Goal: Task Accomplishment & Management: Manage account settings

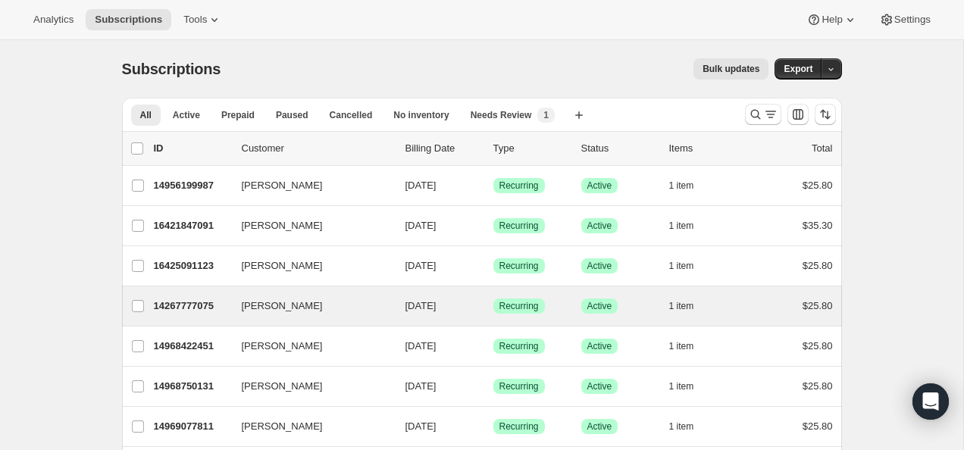
scroll to position [24, 0]
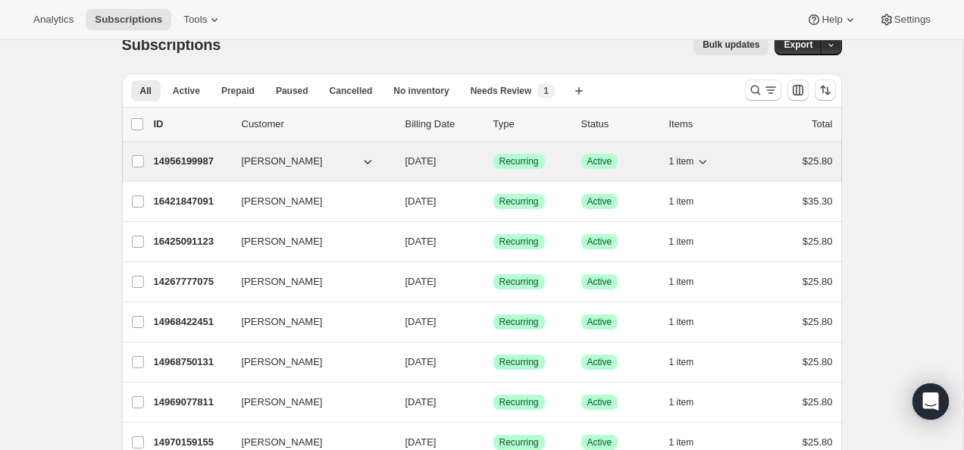
click at [197, 159] on p "14956199987" at bounding box center [192, 161] width 76 height 15
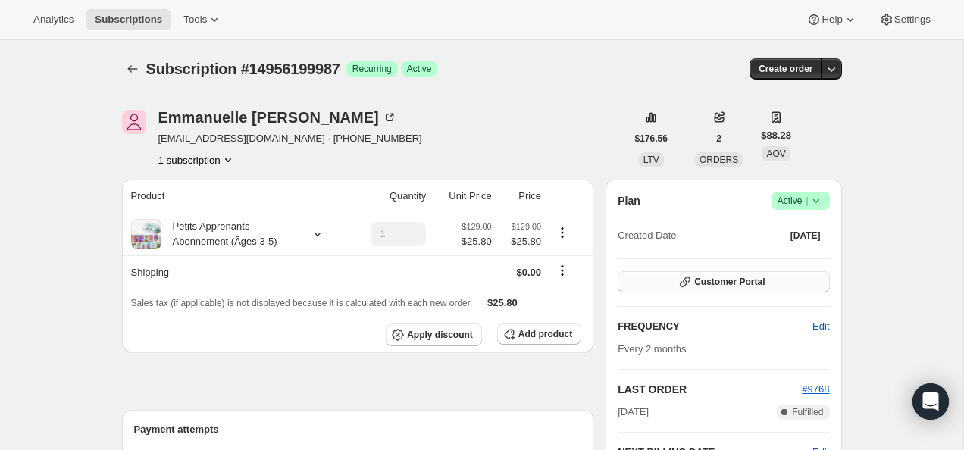
click at [684, 284] on icon "button" at bounding box center [685, 281] width 15 height 15
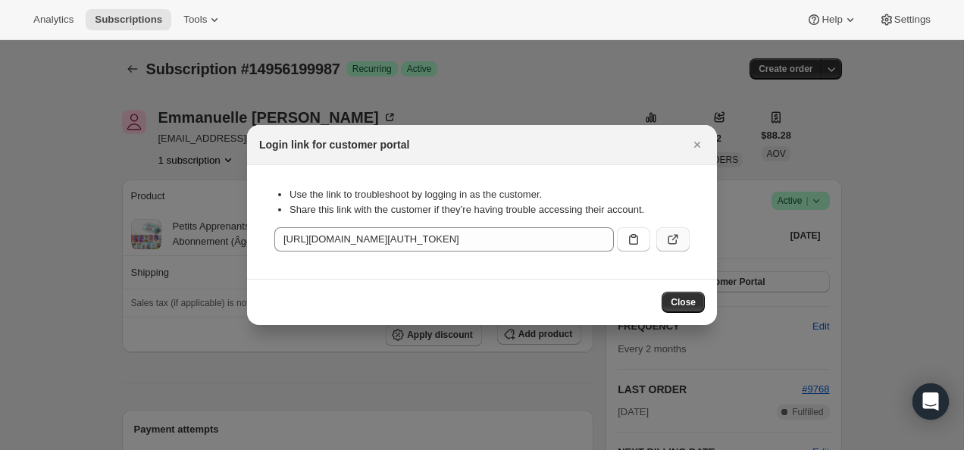
click at [666, 234] on icon ":rc2:" at bounding box center [673, 239] width 15 height 15
click at [698, 140] on icon "Close" at bounding box center [697, 144] width 15 height 15
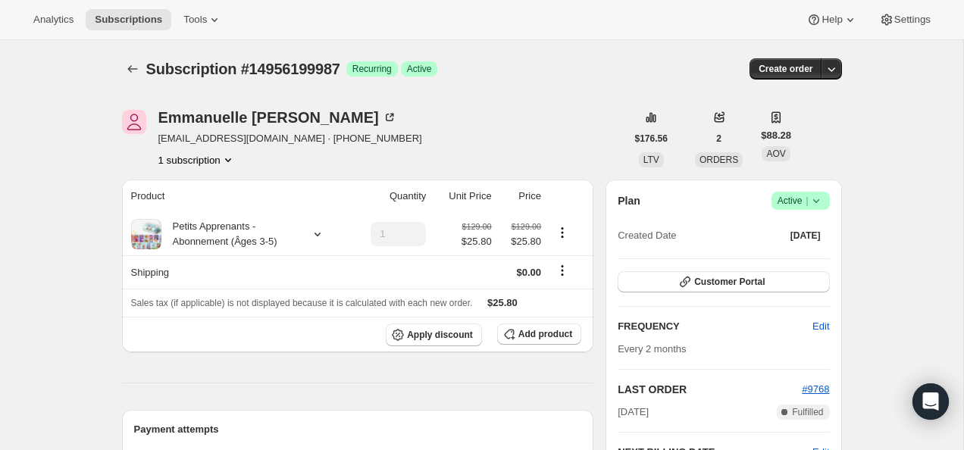
click at [815, 202] on icon at bounding box center [816, 200] width 15 height 15
click at [810, 161] on div "Emmanuelle Choiniere emma_2187@hotmail.com · +18198182886 1 subscription $176.5…" at bounding box center [482, 139] width 720 height 58
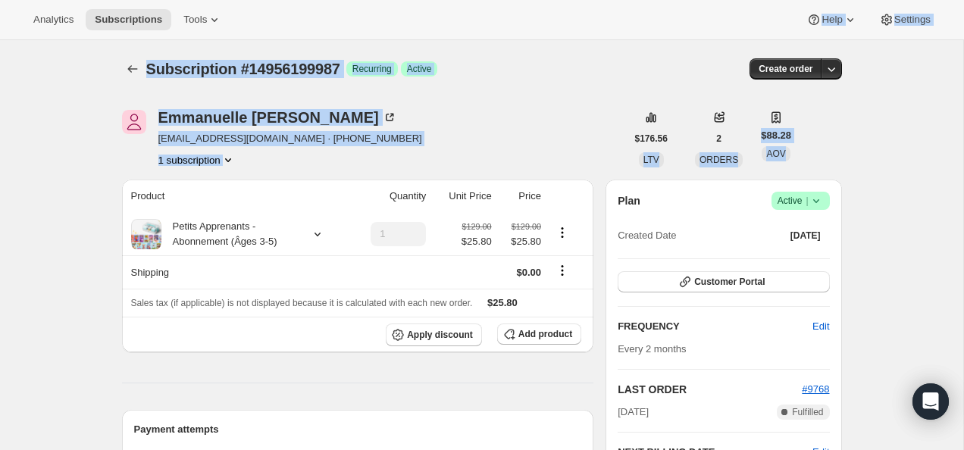
drag, startPoint x: 810, startPoint y: 160, endPoint x: 634, endPoint y: 29, distance: 219.4
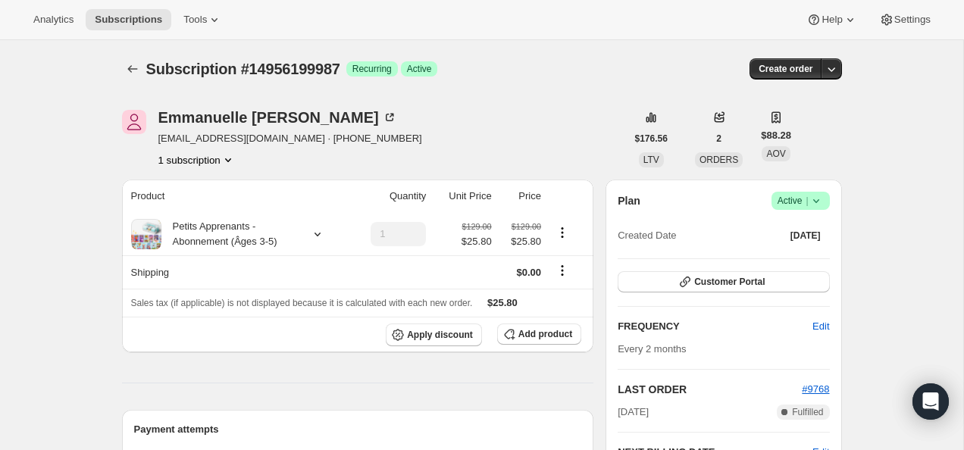
click at [634, 29] on div "Analytics Subscriptions Tools Help Settings" at bounding box center [482, 20] width 964 height 40
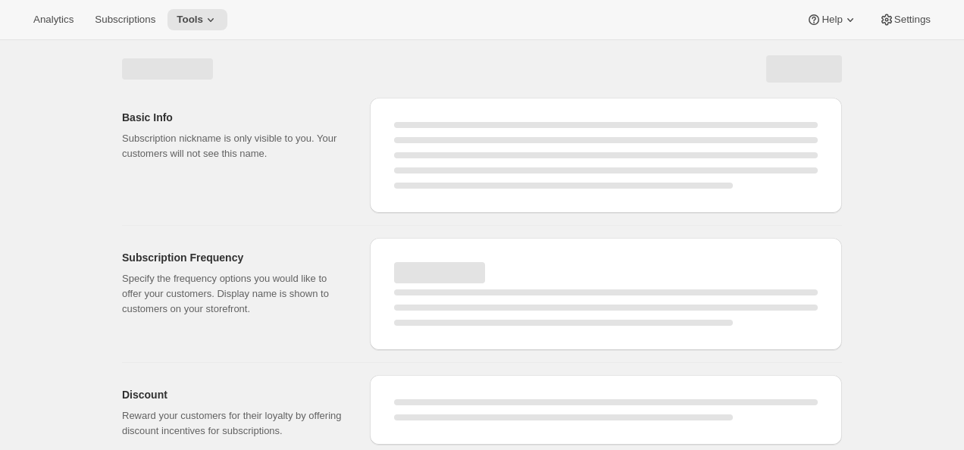
select select "WEEK"
select select "MONTH"
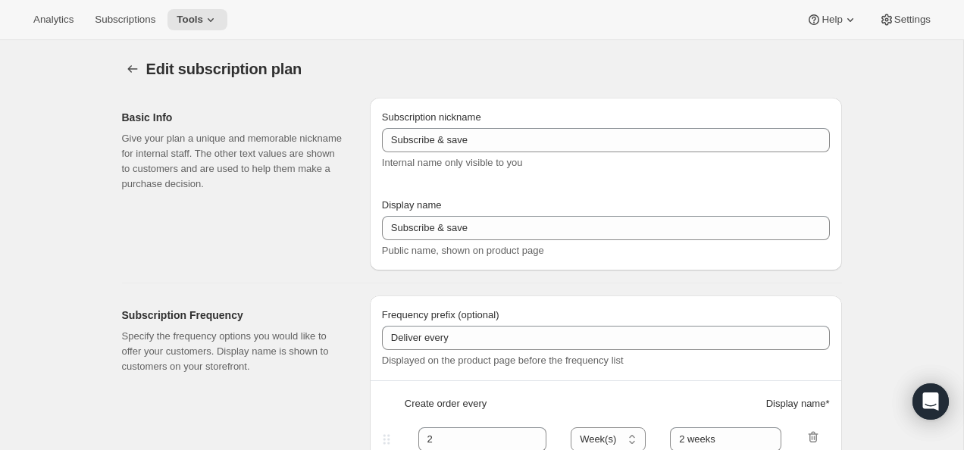
type input "PlayCubes+PlayCards - 4 payments (FR)"
type input "Tous les 3 mois (trimestriel)"
type input "✔️ PlayCubes inclus dans la première livraison."
type input "3"
select select "MONTH"
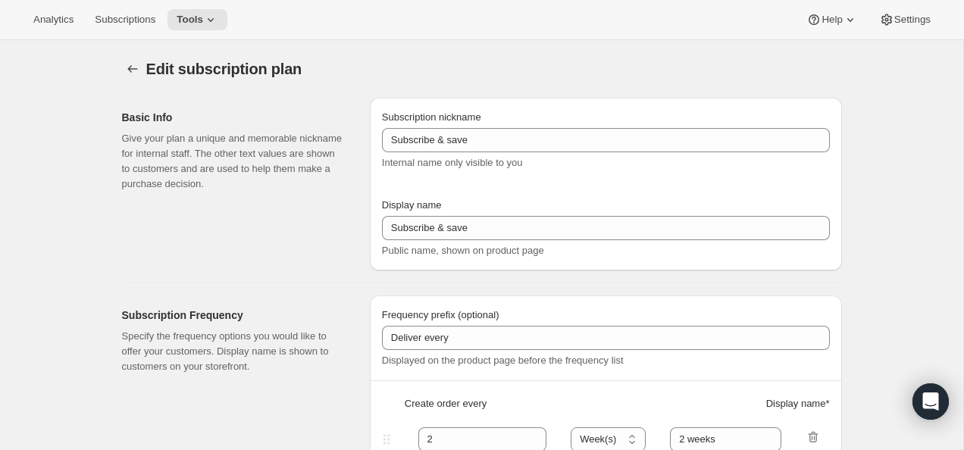
type input "✔️ 3 nouvelles PlayCards tous les 3 mois."
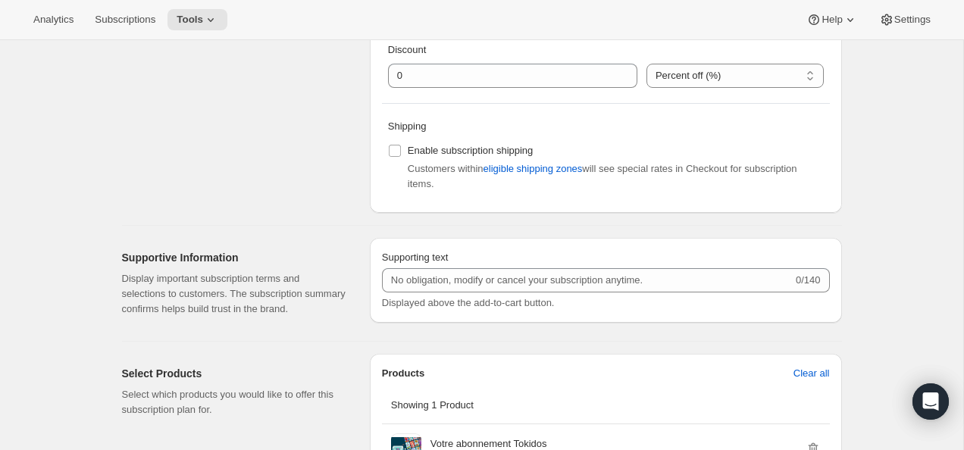
scroll to position [553, 0]
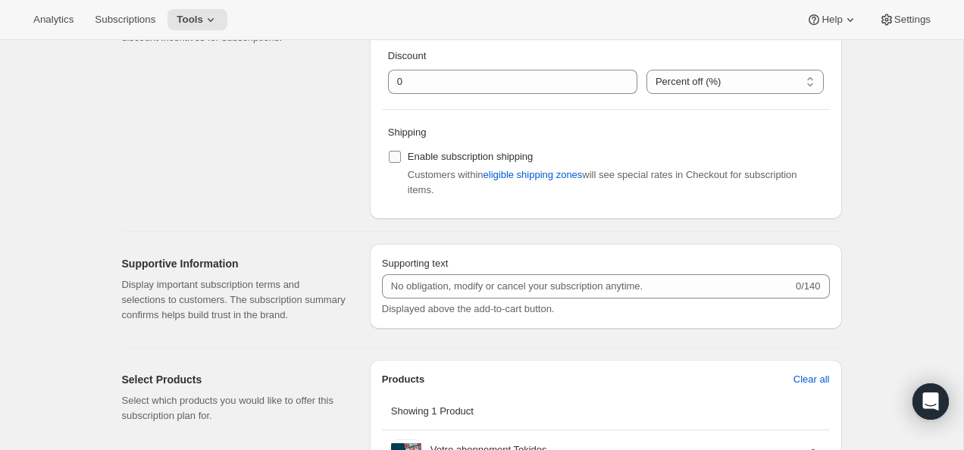
click at [514, 156] on span "Enable subscription shipping" at bounding box center [471, 156] width 126 height 11
click at [401, 156] on input "Enable subscription shipping" at bounding box center [395, 157] width 12 height 12
click at [514, 156] on span "Enable subscription shipping" at bounding box center [471, 156] width 126 height 11
click at [401, 156] on input "Enable subscription shipping" at bounding box center [395, 157] width 12 height 12
click at [516, 152] on span "Enable subscription shipping" at bounding box center [471, 156] width 126 height 11
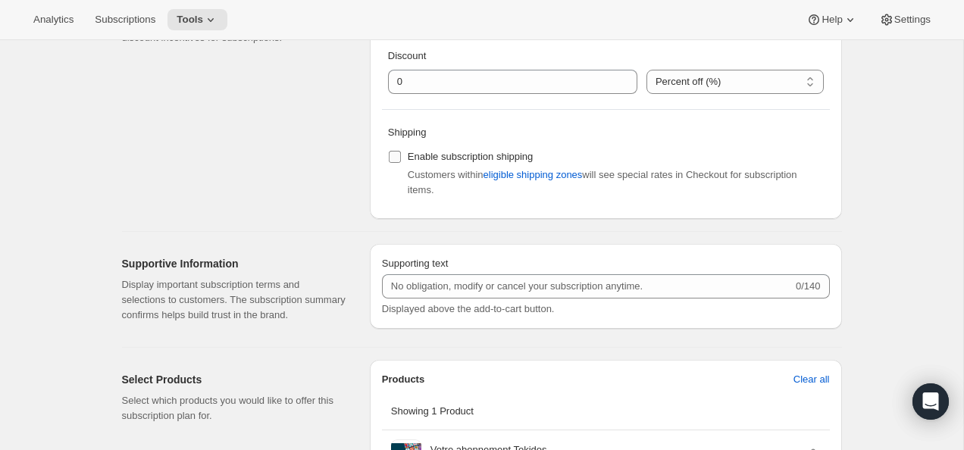
click at [401, 152] on input "Enable subscription shipping" at bounding box center [395, 157] width 12 height 12
click at [516, 158] on span "Enable subscription shipping" at bounding box center [471, 156] width 126 height 11
click at [401, 158] on input "Enable subscription shipping" at bounding box center [395, 157] width 12 height 12
checkbox input "false"
click at [516, 182] on span "eligible shipping zones" at bounding box center [533, 175] width 99 height 15
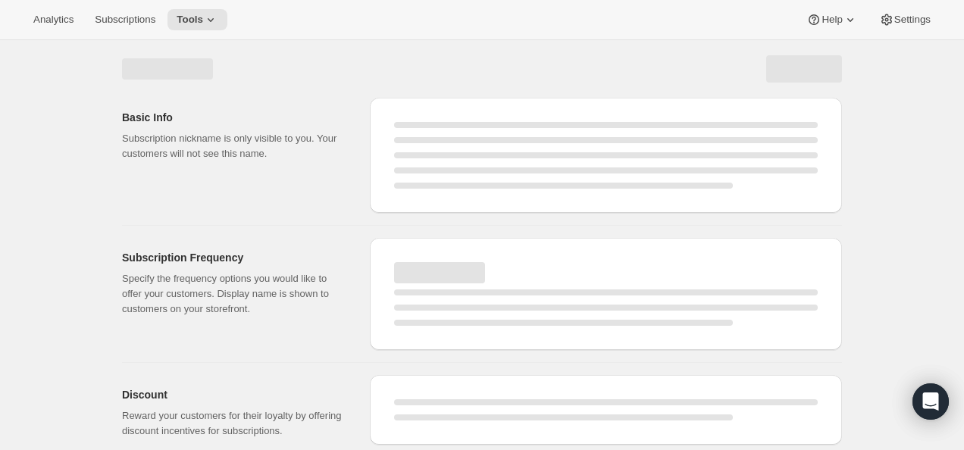
select select "WEEK"
select select "MONTH"
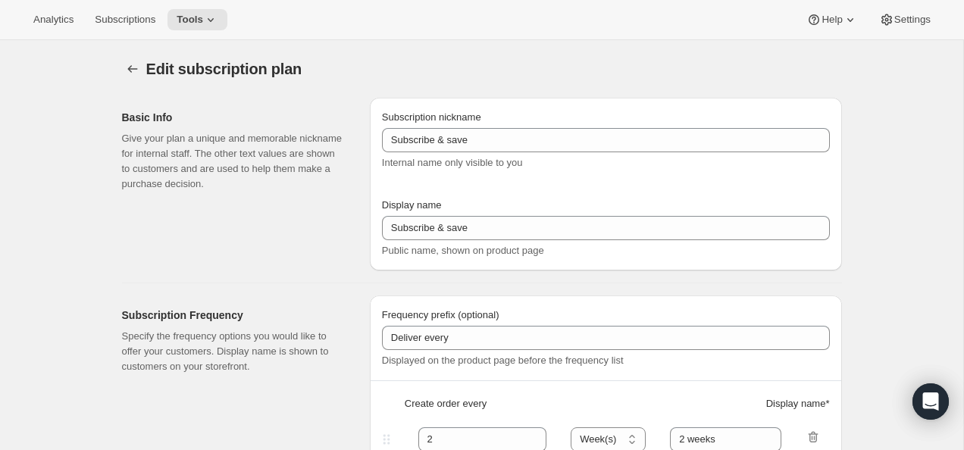
type input "PlayCards - Annual (EN)"
type input "Annual (1 Payment for the Year - SAVE 25%)"
select select "ENABLED"
select select "MONTH"
type input "PlayCubes+PlayCards - Annual (EN)"
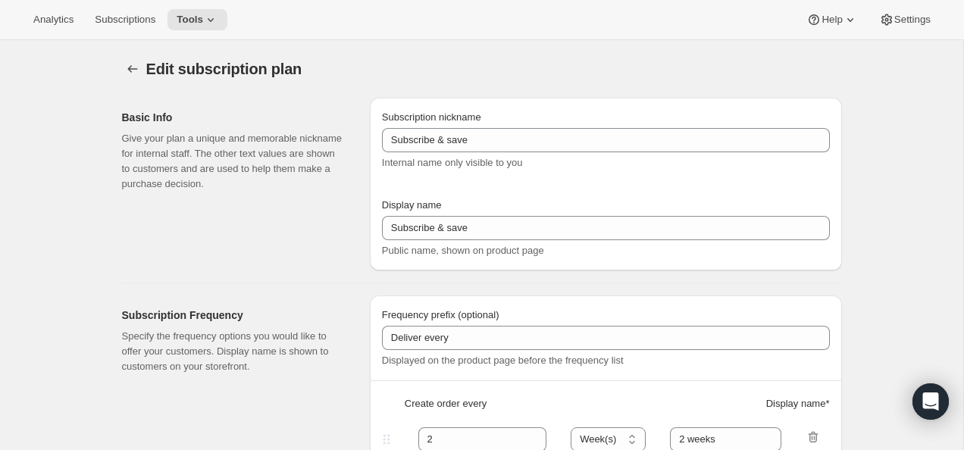
type input "Annual (1 Payment for the Year - SAVE 25%)"
select select "ENABLED"
select select "MONTH"
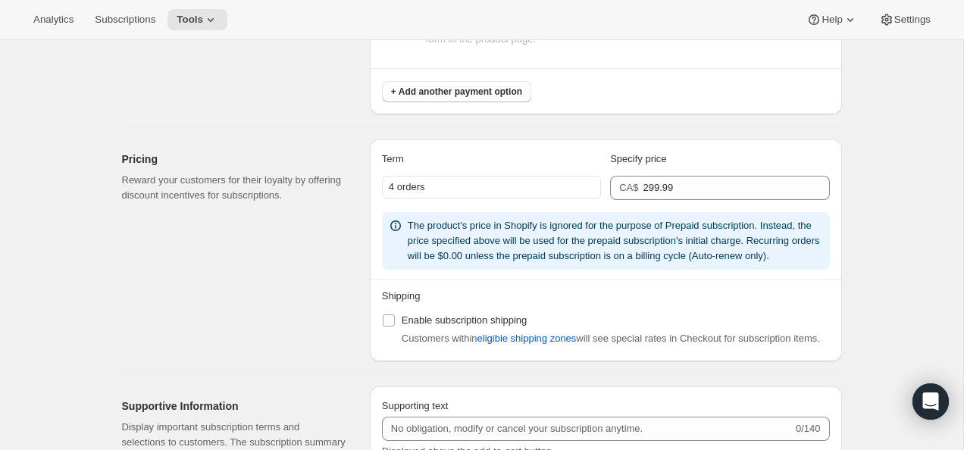
scroll to position [1026, 0]
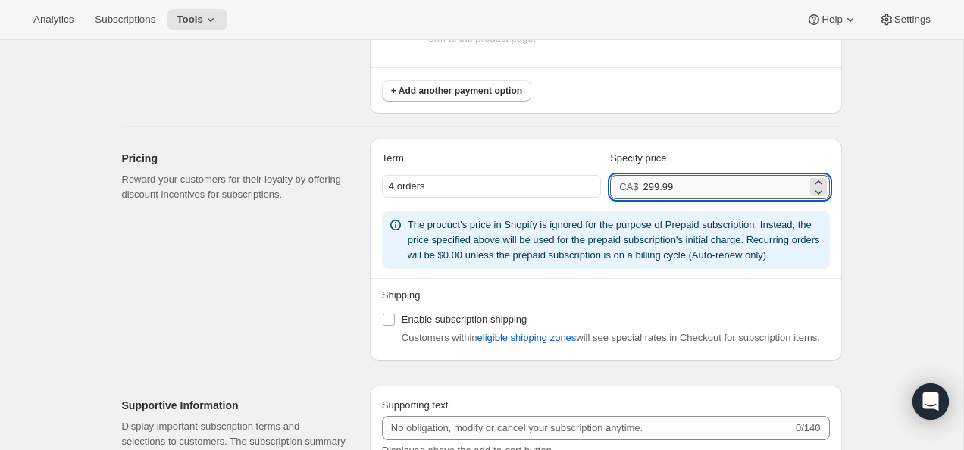
click at [682, 180] on input "299.99" at bounding box center [725, 187] width 164 height 24
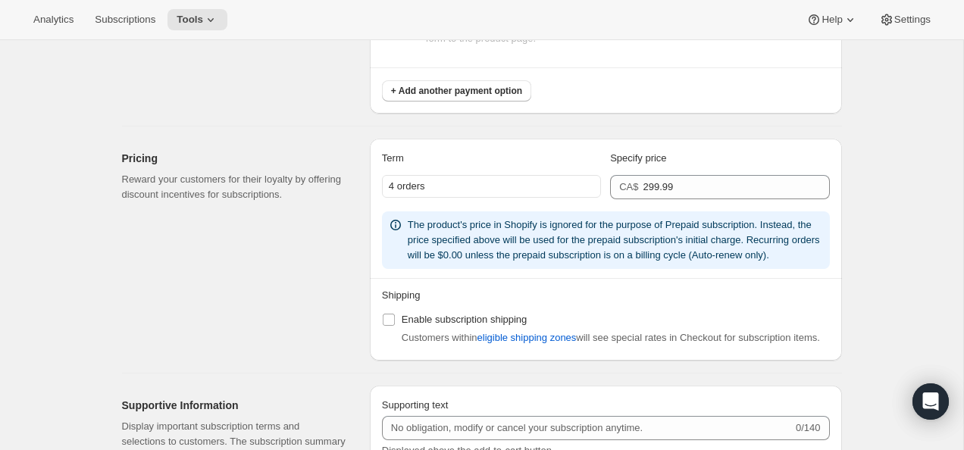
click at [481, 254] on span "The product's price in Shopify is ignored for the purpose of Prepaid subscripti…" at bounding box center [614, 240] width 412 height 42
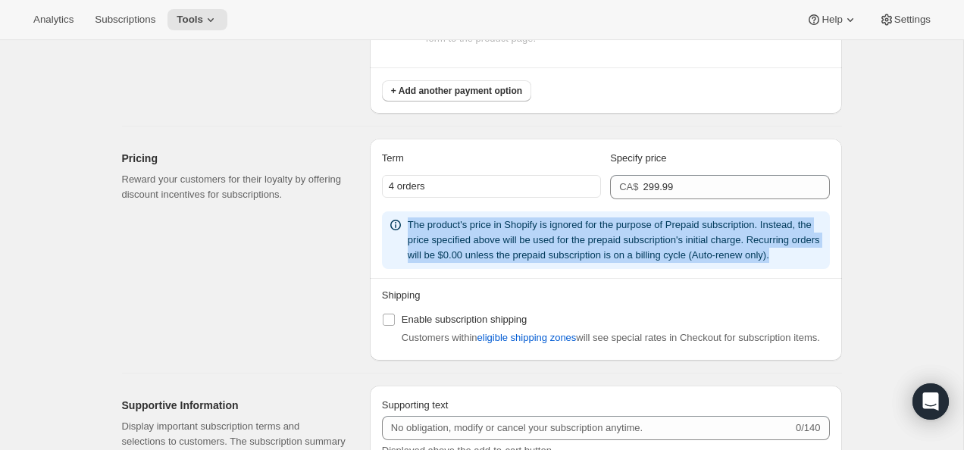
drag, startPoint x: 487, startPoint y: 271, endPoint x: 475, endPoint y: 215, distance: 57.6
click at [475, 215] on div "The product's price in Shopify is ignored for the purpose of Prepaid subscripti…" at bounding box center [606, 241] width 448 height 58
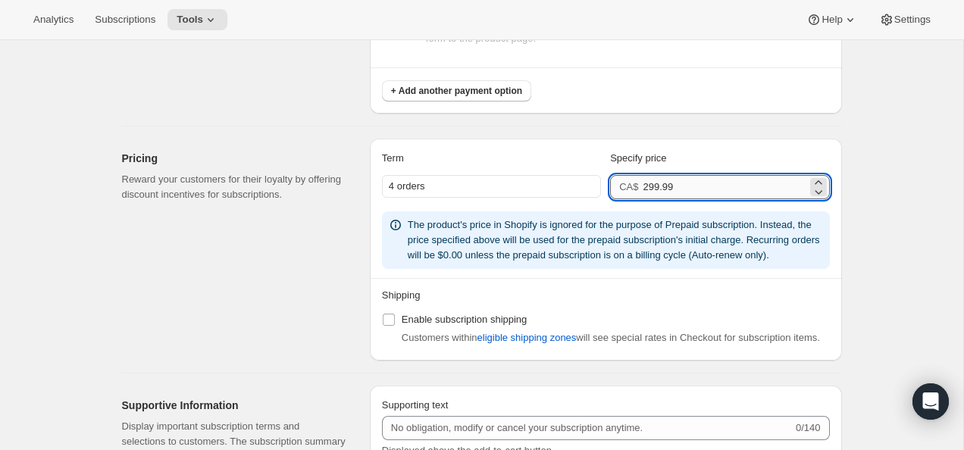
click at [690, 191] on input "299.99" at bounding box center [725, 187] width 164 height 24
click at [690, 190] on input "299.99" at bounding box center [725, 187] width 164 height 24
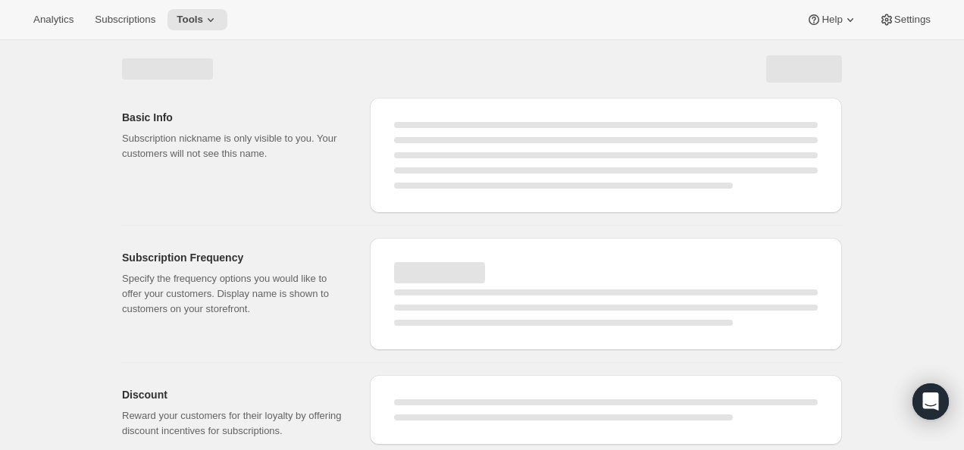
select select "WEEK"
select select "MONTH"
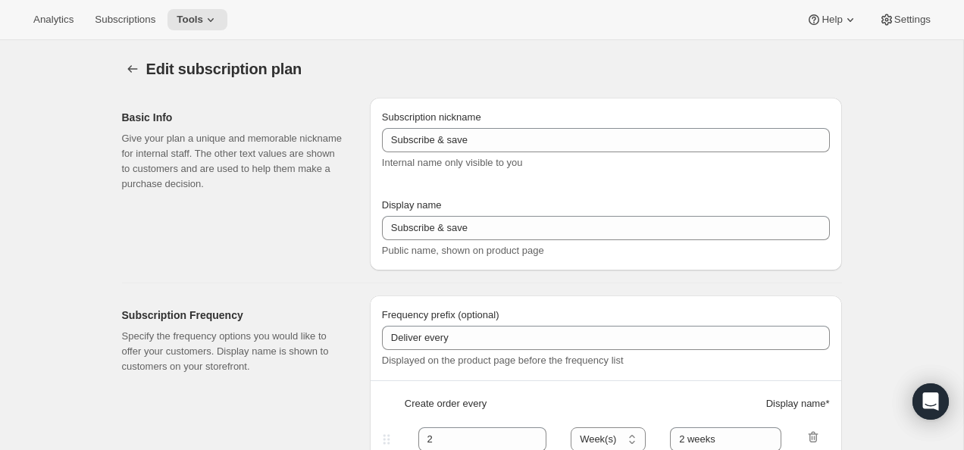
type input "PlayCubes+PlayCards - Annual (EN)"
type input "Annual (1 Payment for the Year - SAVE 25%)"
select select "ENABLED"
select select "MONTH"
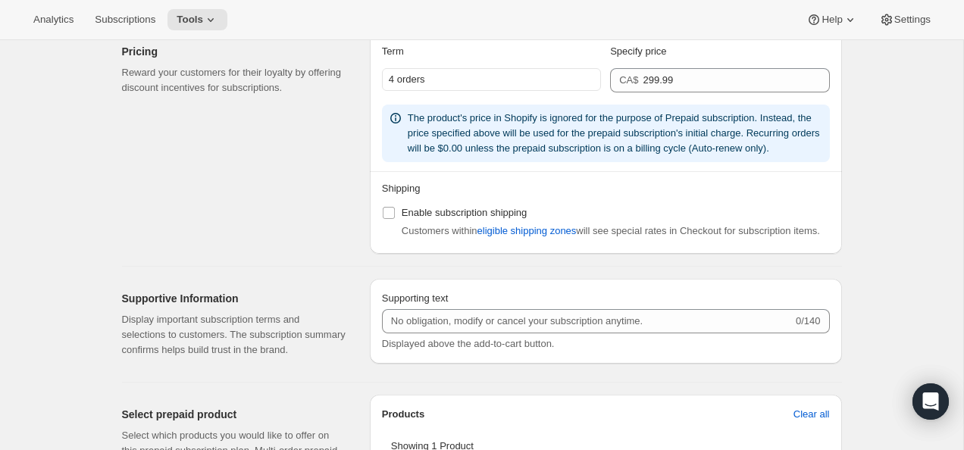
scroll to position [1133, 0]
click at [386, 218] on input "Enable subscription shipping" at bounding box center [389, 212] width 12 height 12
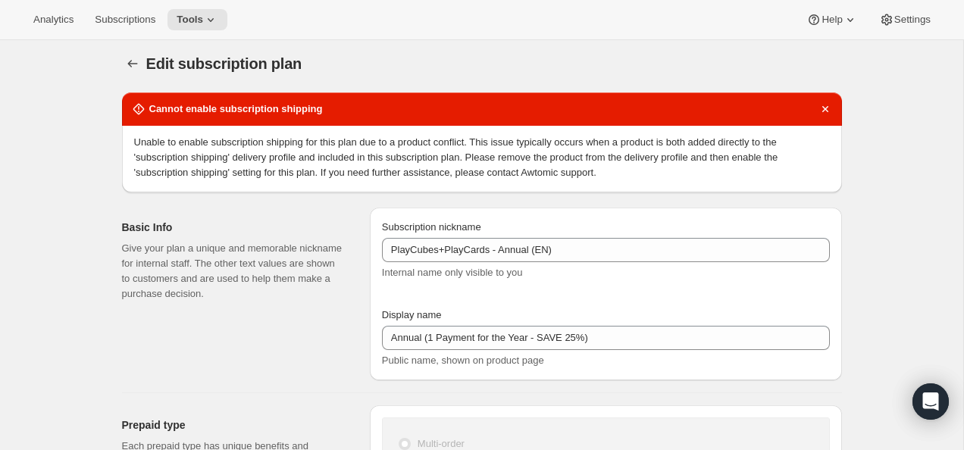
scroll to position [0, 0]
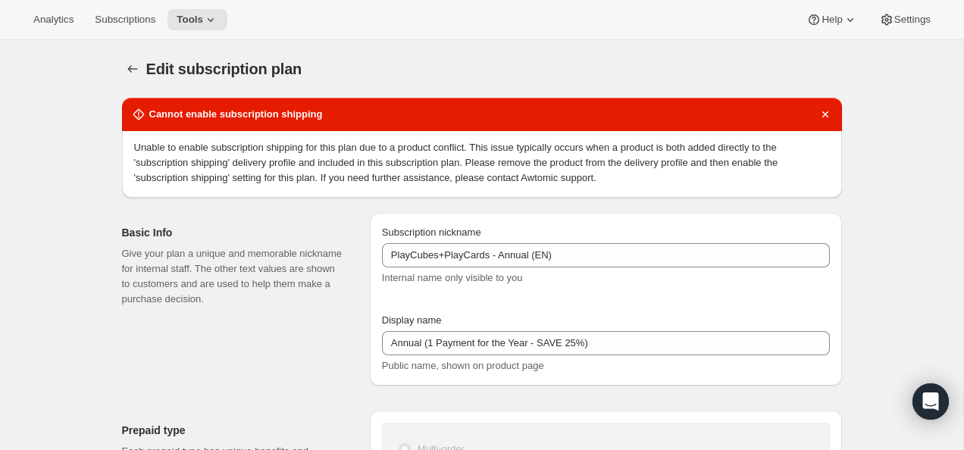
checkbox input "false"
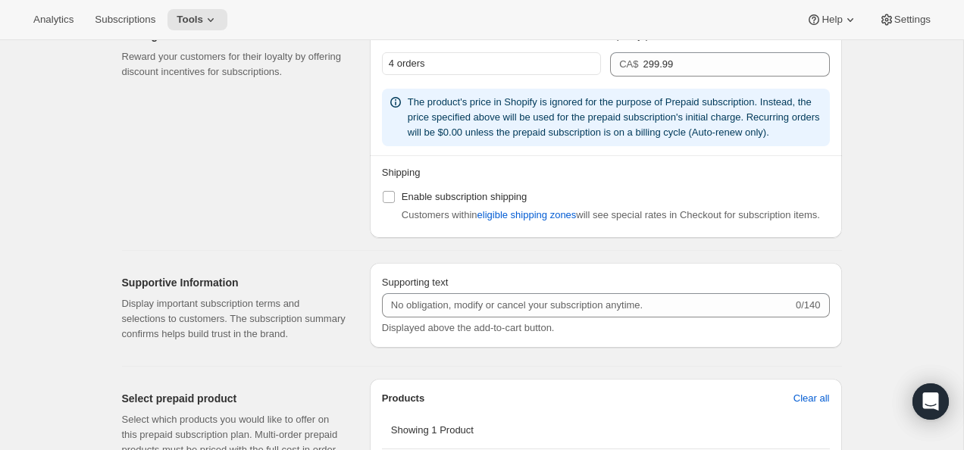
scroll to position [1261, 0]
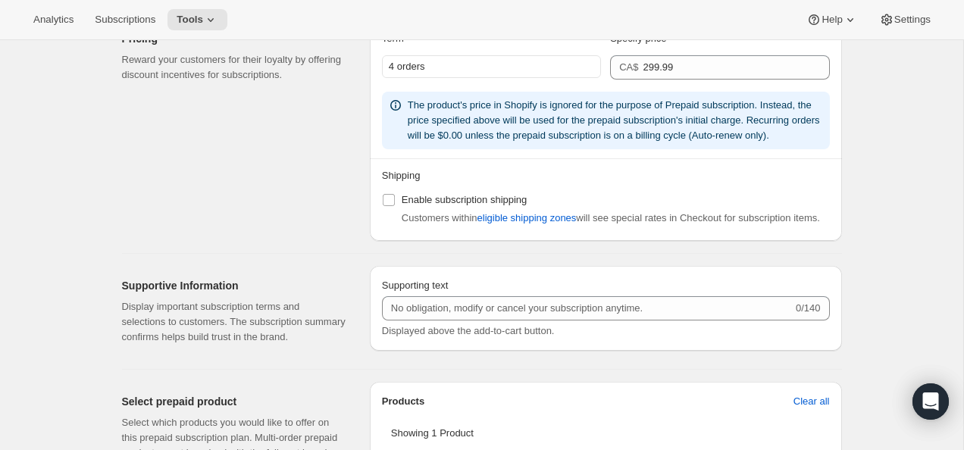
click at [323, 233] on div "Pricing Reward your customers for their loyalty by offering discount incentives…" at bounding box center [240, 130] width 236 height 222
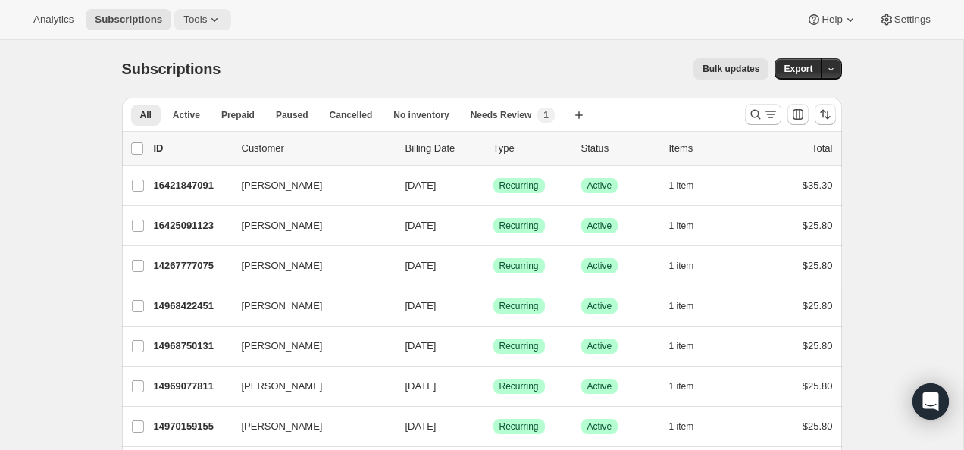
click at [196, 12] on button "Tools" at bounding box center [202, 19] width 57 height 21
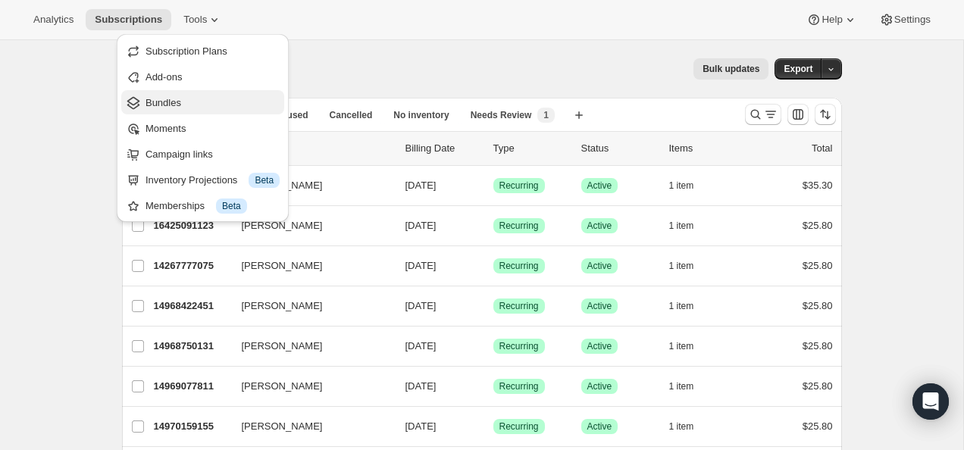
click at [181, 105] on span "Bundles" at bounding box center [164, 102] width 36 height 11
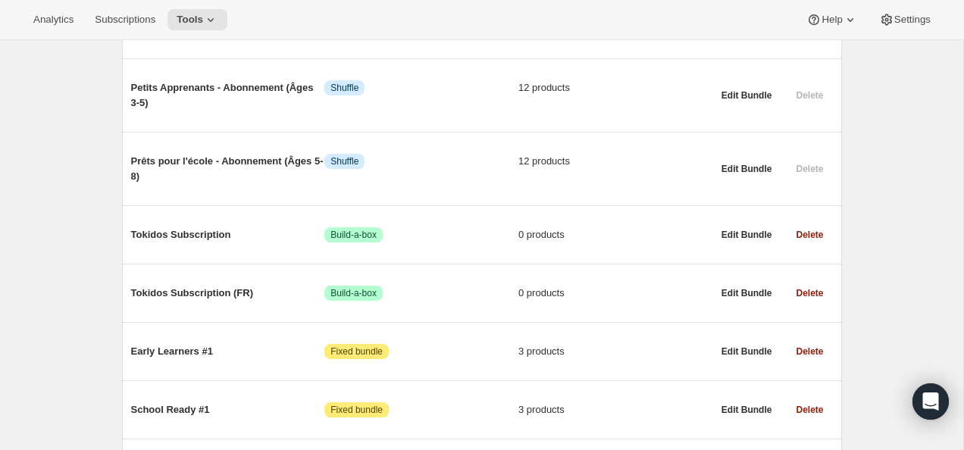
scroll to position [913, 0]
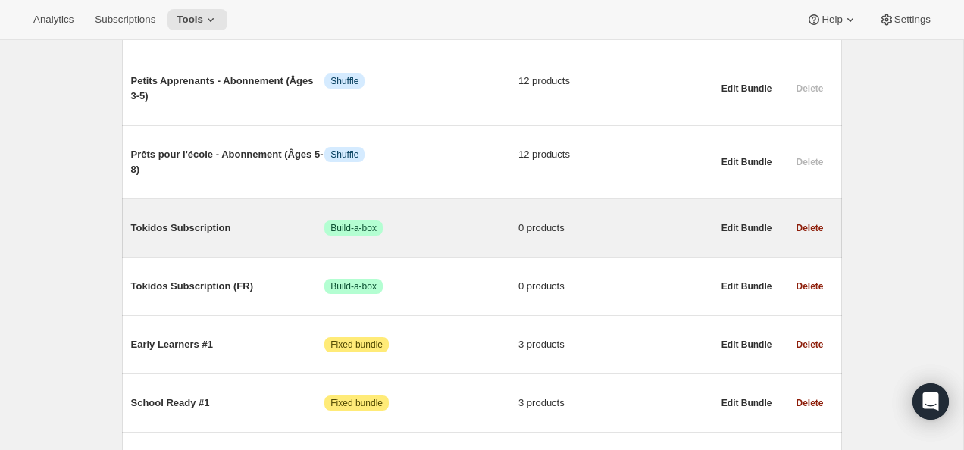
click at [227, 221] on span "Tokidos Subscription" at bounding box center [228, 228] width 194 height 15
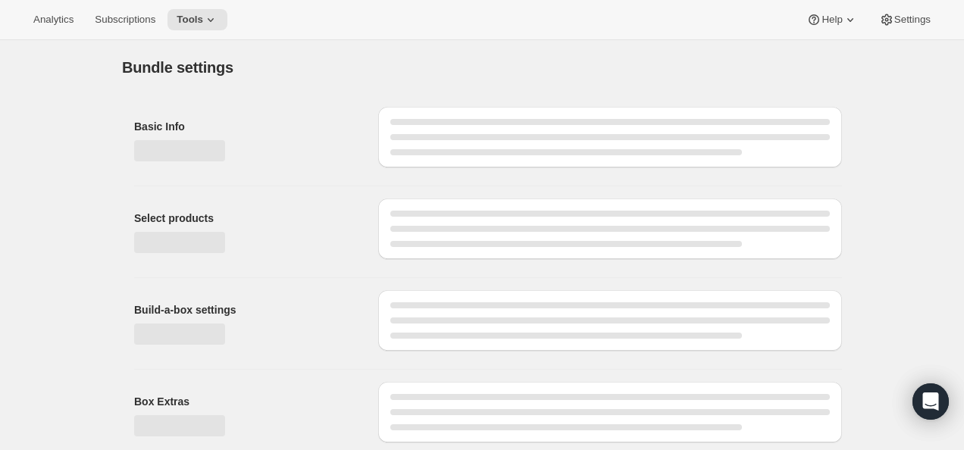
type input "Tokidos Subscription"
radio input "true"
checkbox input "true"
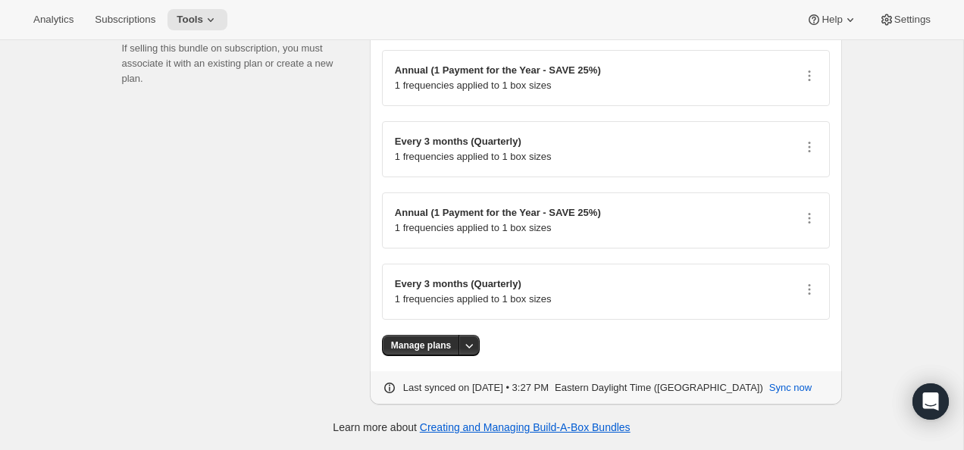
scroll to position [2061, 0]
click at [424, 346] on span "Manage plans" at bounding box center [421, 346] width 60 height 12
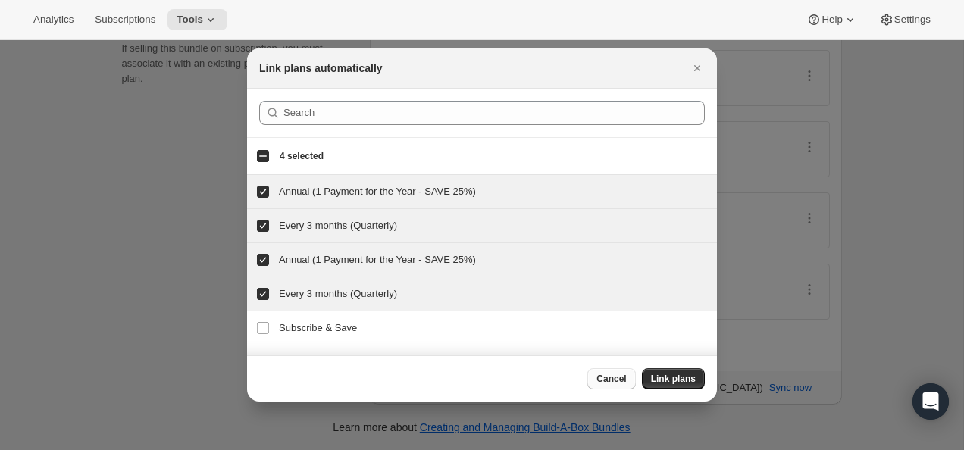
click at [616, 383] on span "Cancel" at bounding box center [612, 379] width 30 height 12
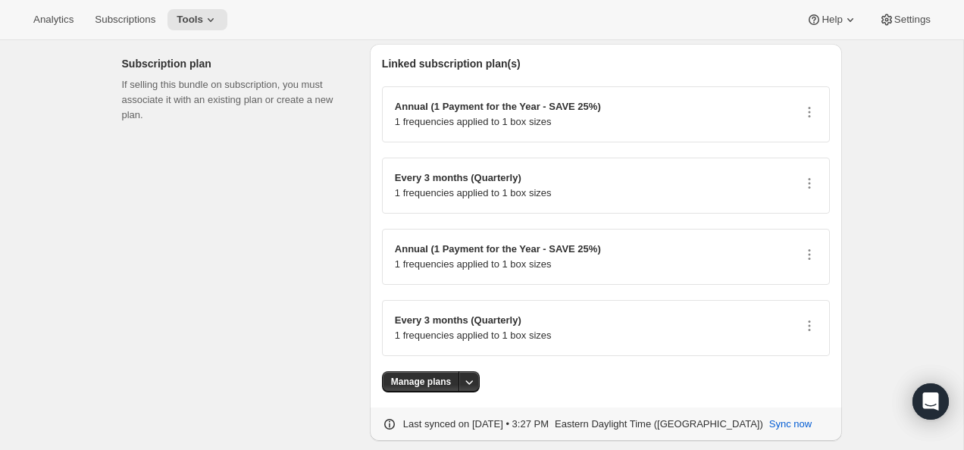
scroll to position [1989, 0]
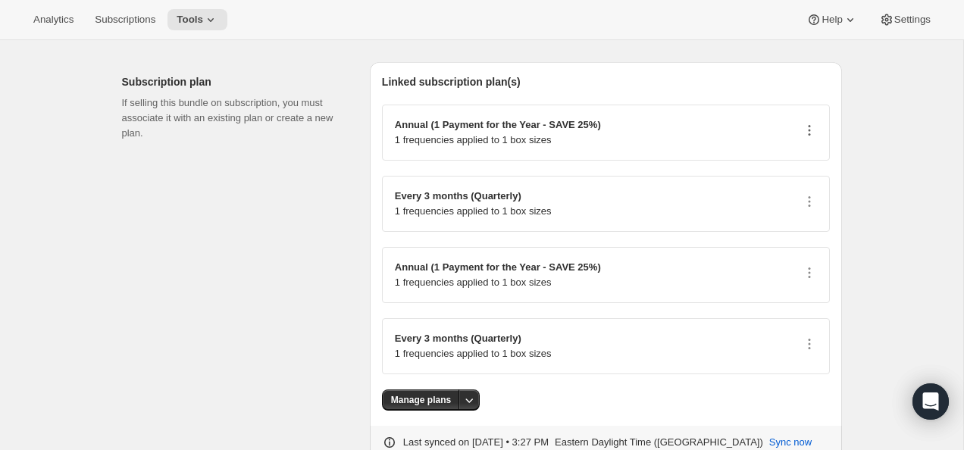
click at [809, 138] on icon "button" at bounding box center [809, 130] width 15 height 15
click at [802, 206] on span "Edit plan details" at bounding box center [786, 202] width 70 height 11
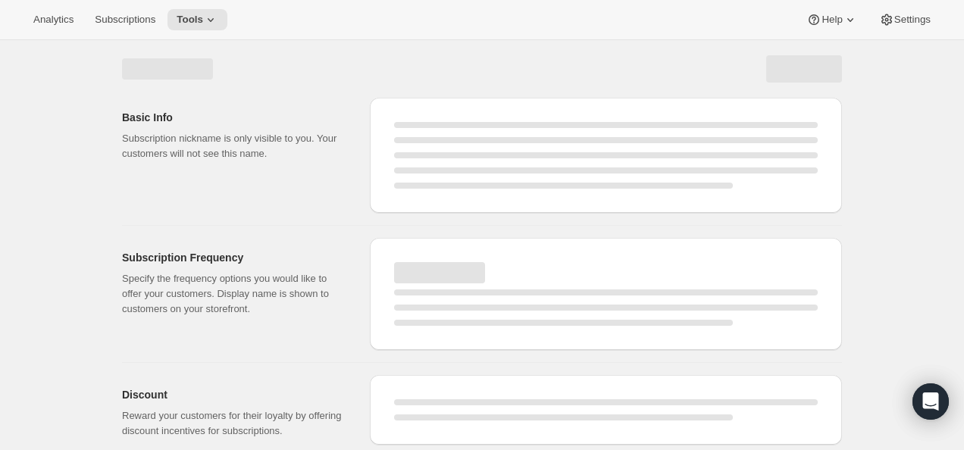
select select "WEEK"
select select "MONTH"
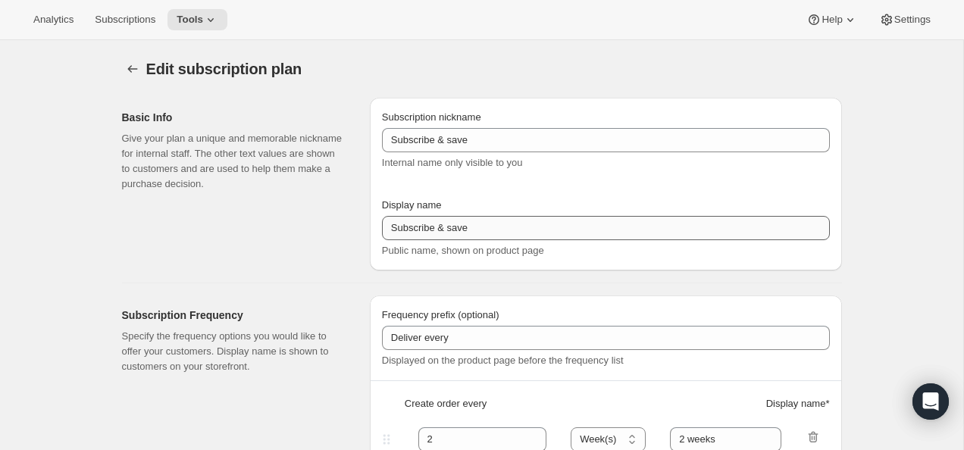
type input "PlayCubes+PlayCards - Annual (EN)"
type input "Annual (1 Payment for the Year - SAVE 25%)"
select select "ENABLED"
select select "MONTH"
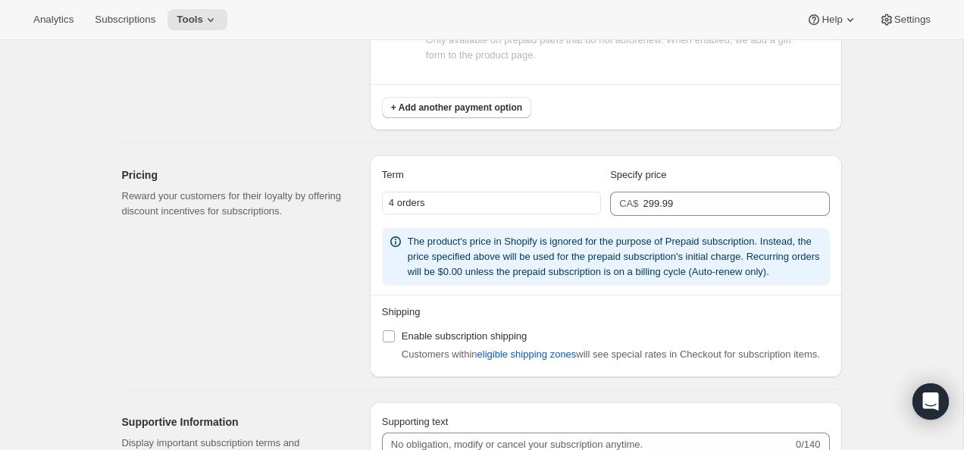
scroll to position [1011, 0]
click at [444, 207] on div "4 orders" at bounding box center [491, 201] width 219 height 23
click at [450, 201] on div "4 orders" at bounding box center [491, 201] width 219 height 23
click at [460, 201] on div "4 orders" at bounding box center [491, 201] width 219 height 23
click at [616, 194] on div "CA$ 299.99" at bounding box center [719, 202] width 219 height 24
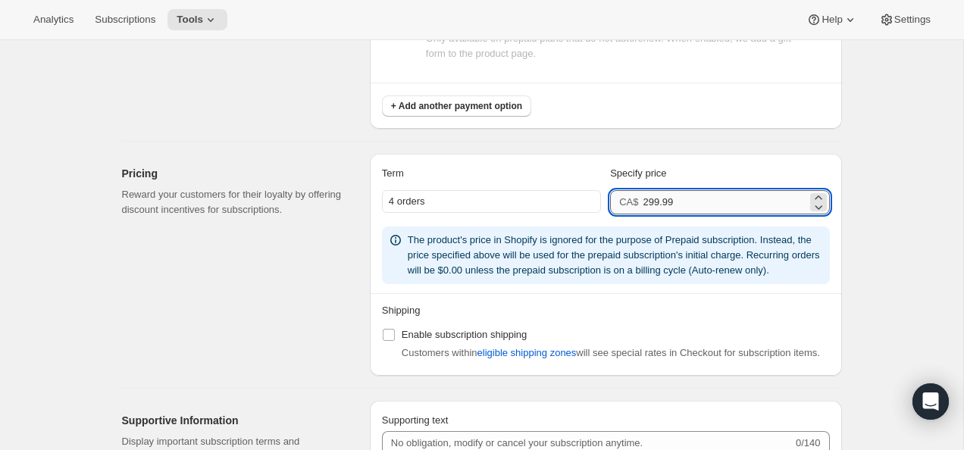
click at [660, 199] on input "299.99" at bounding box center [725, 202] width 164 height 24
click at [513, 284] on div "The product's price in Shopify is ignored for the purpose of Prepaid subscripti…" at bounding box center [606, 256] width 448 height 58
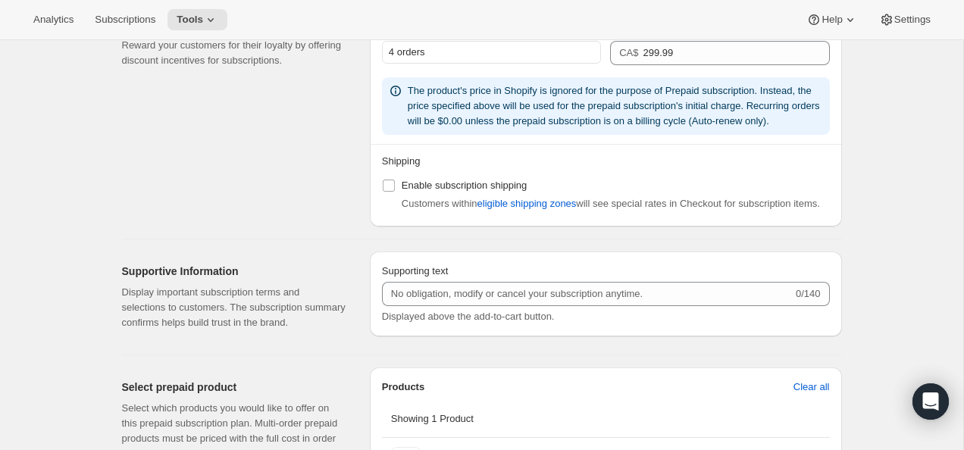
scroll to position [1162, 0]
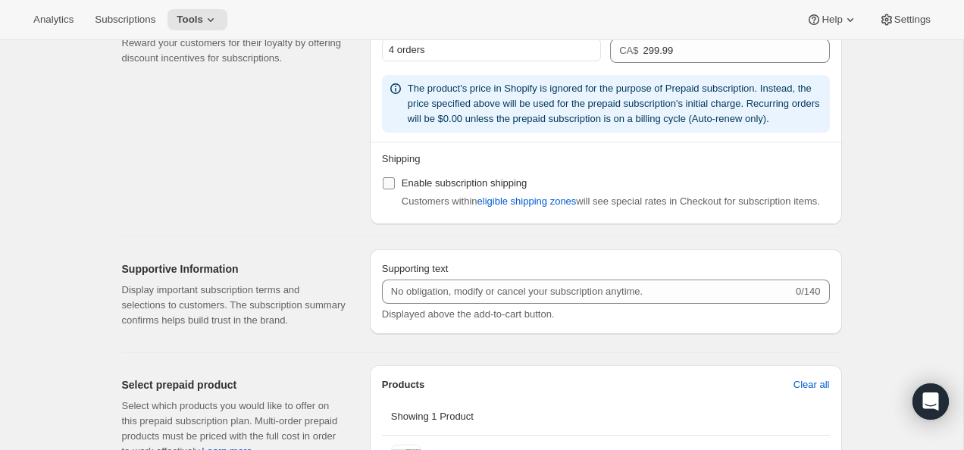
click at [388, 190] on input "Enable subscription shipping" at bounding box center [389, 183] width 12 height 12
checkbox input "false"
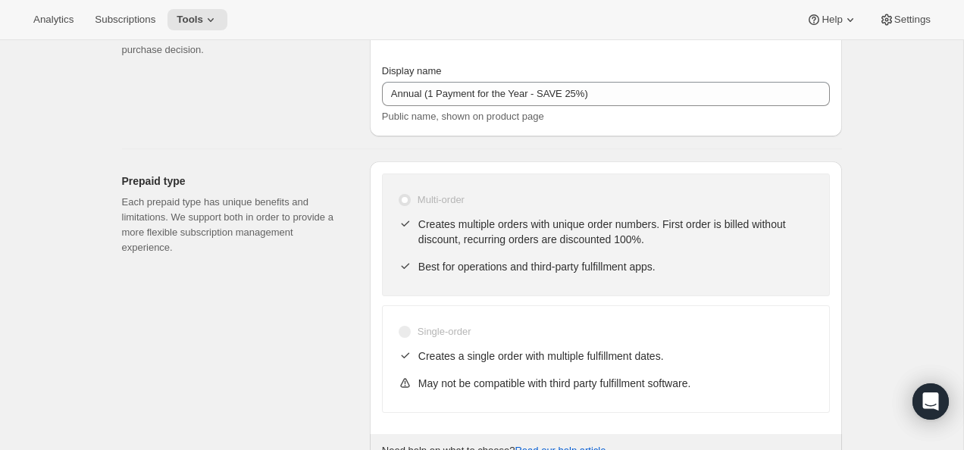
scroll to position [133, 0]
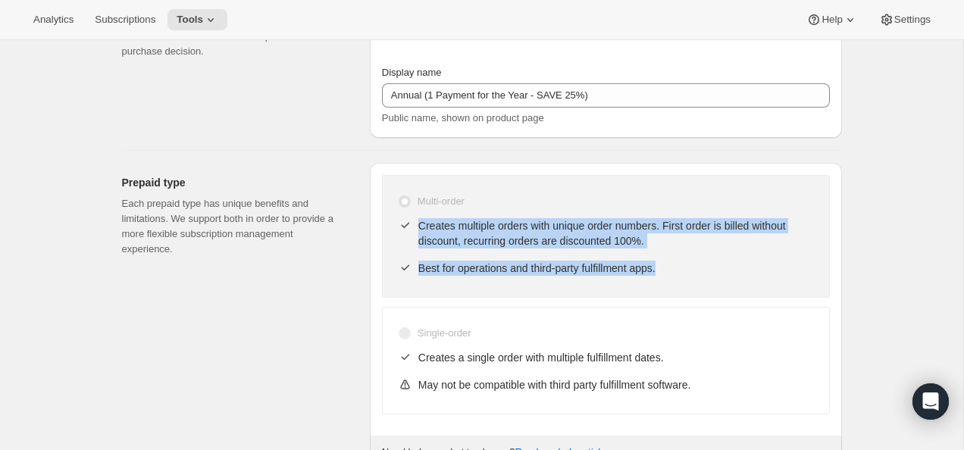
drag, startPoint x: 676, startPoint y: 277, endPoint x: 669, endPoint y: 200, distance: 77.7
click at [669, 200] on div "Multi-order Creates multiple orders with unique order numbers. First order is b…" at bounding box center [606, 236] width 448 height 123
click at [669, 230] on p "Creates multiple orders with unique order numbers. First order is billed withou…" at bounding box center [617, 233] width 396 height 30
drag, startPoint x: 688, startPoint y: 266, endPoint x: 675, endPoint y: 199, distance: 68.7
click at [675, 199] on div "Multi-order Creates multiple orders with unique order numbers. First order is b…" at bounding box center [606, 236] width 448 height 123
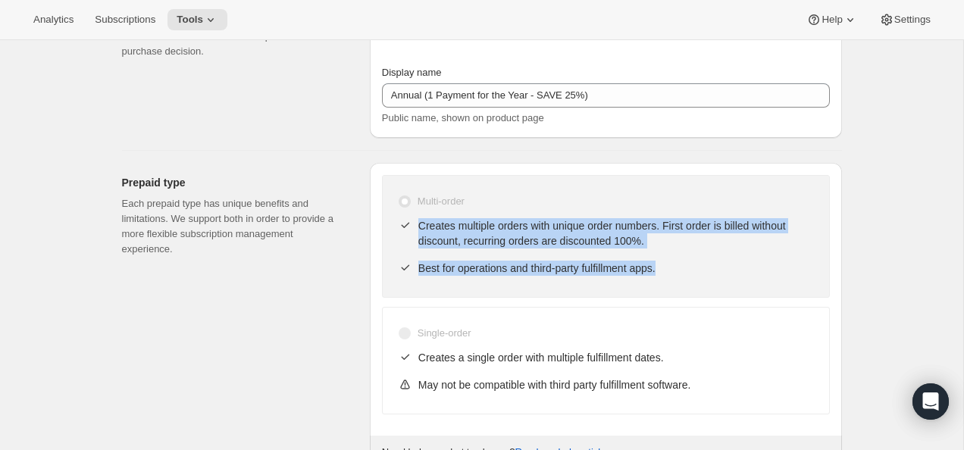
click at [675, 199] on div "Multi-order" at bounding box center [606, 201] width 416 height 21
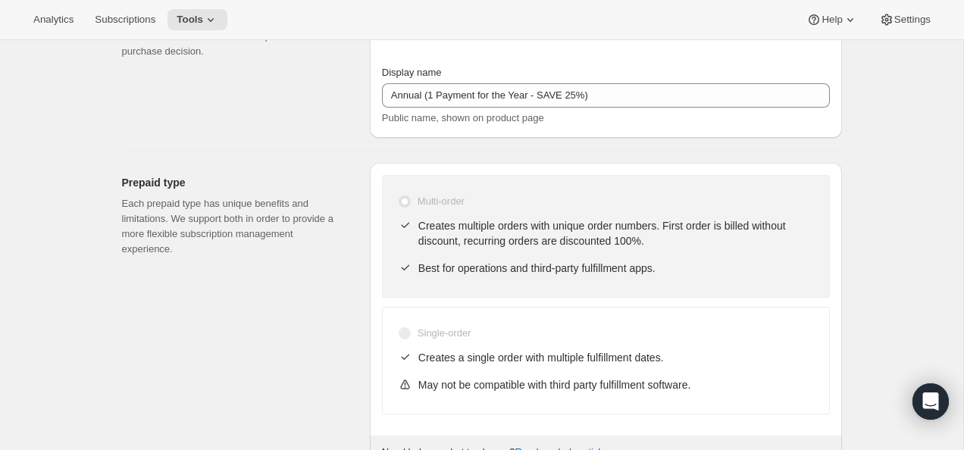
scroll to position [0, 0]
